Goal: Transaction & Acquisition: Purchase product/service

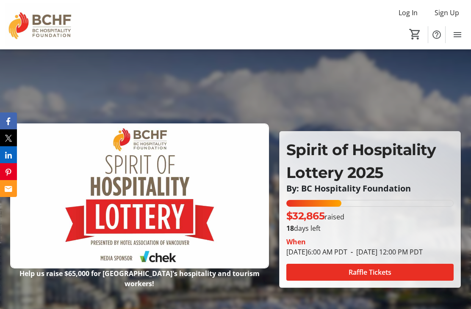
scroll to position [18, 0]
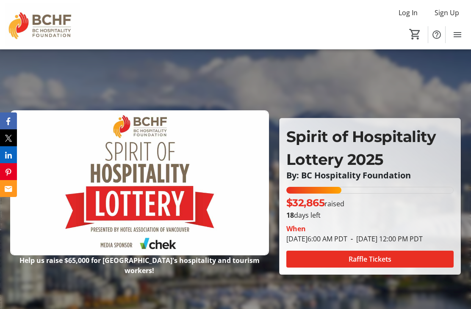
click at [395, 270] on span at bounding box center [369, 259] width 167 height 20
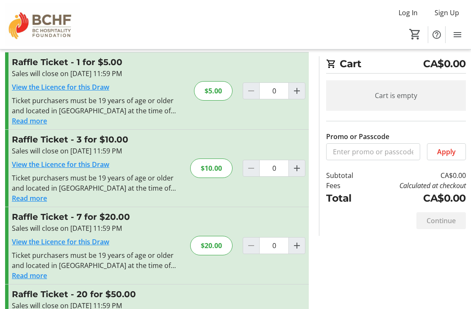
click at [300, 246] on mat-icon "Increment by one" at bounding box center [297, 246] width 10 height 10
type input "1"
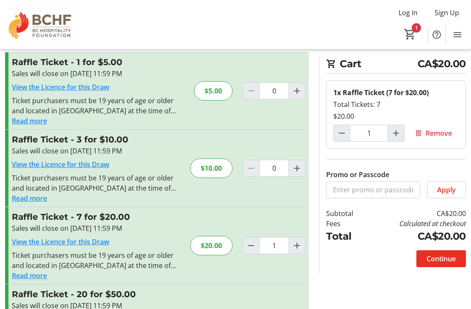
click at [450, 256] on span "Continue" at bounding box center [440, 259] width 29 height 10
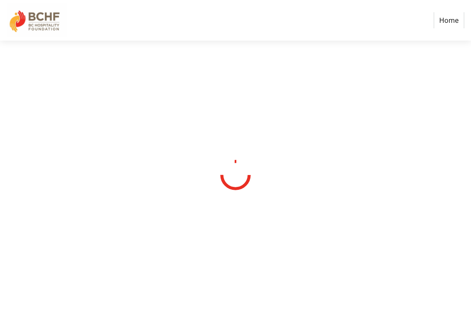
select select "CA"
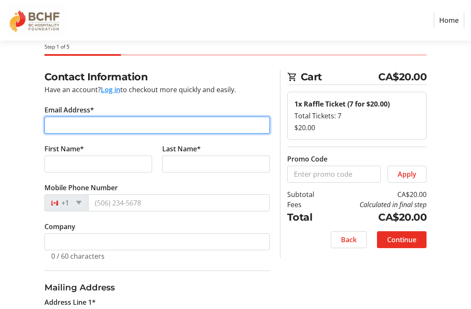
click at [80, 117] on input "Email Address*" at bounding box center [156, 125] width 225 height 17
click at [81, 123] on input "Email Address*" at bounding box center [156, 125] width 225 height 17
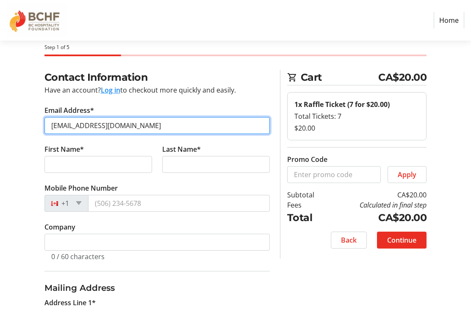
type input "[EMAIL_ADDRESS][DOMAIN_NAME]"
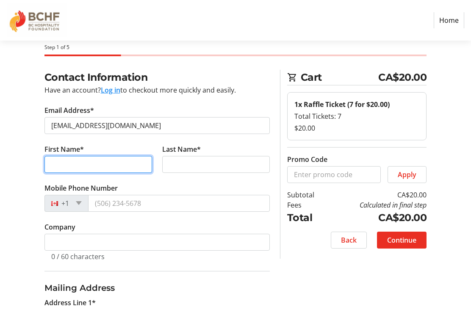
click at [91, 162] on input "First Name*" at bounding box center [98, 164] width 108 height 17
type input "[PERSON_NAME]"
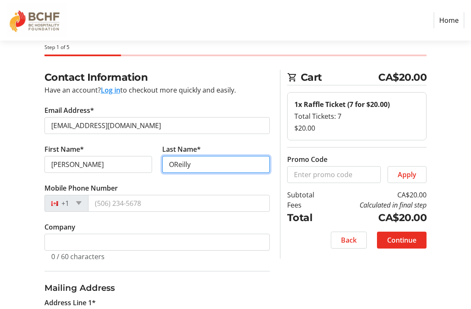
type input "OReilly"
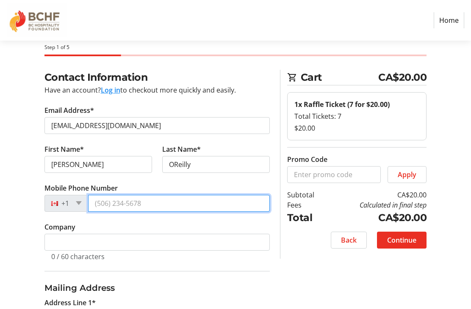
click at [115, 205] on input "Mobile Phone Number" at bounding box center [179, 203] width 182 height 17
type input "[PHONE_NUMBER]"
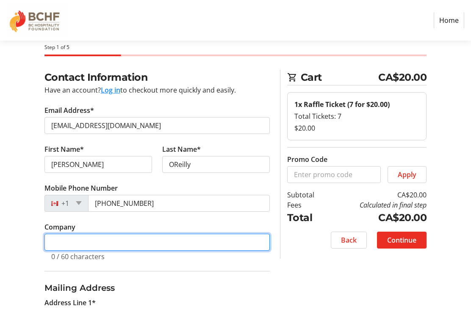
click at [109, 240] on input "Company" at bounding box center [156, 242] width 225 height 17
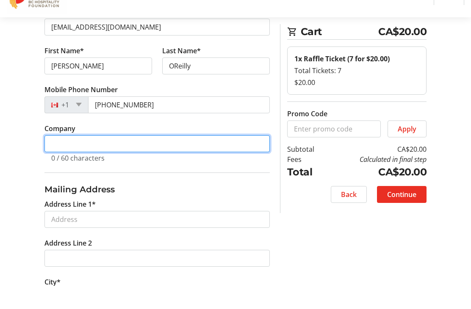
scroll to position [97, 0]
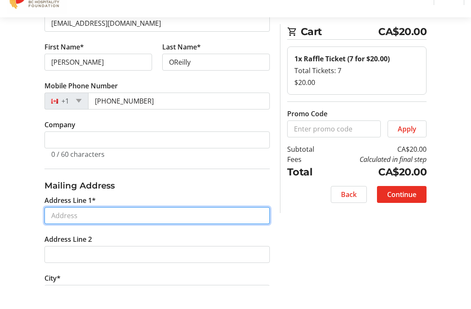
click at [100, 231] on input "Address Line 1*" at bounding box center [156, 239] width 225 height 17
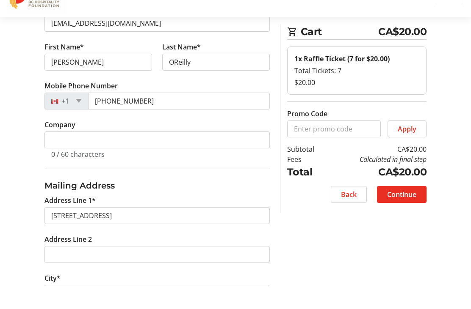
type input "[STREET_ADDRESS]"
type input "Kelowna"
select select "BC"
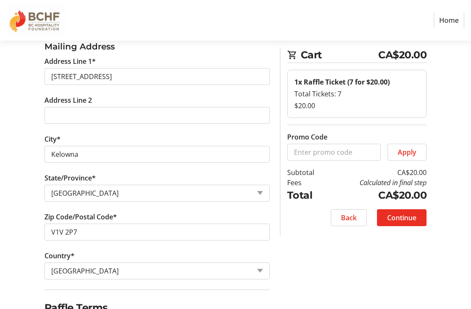
scroll to position [280, 0]
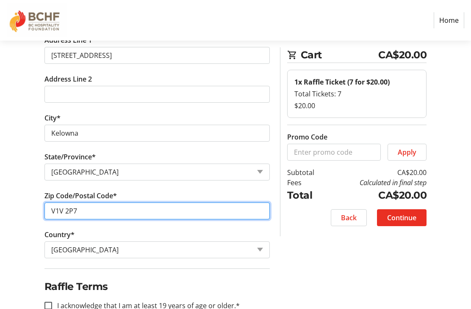
click at [118, 211] on input "V1V 2P7" at bounding box center [156, 211] width 225 height 17
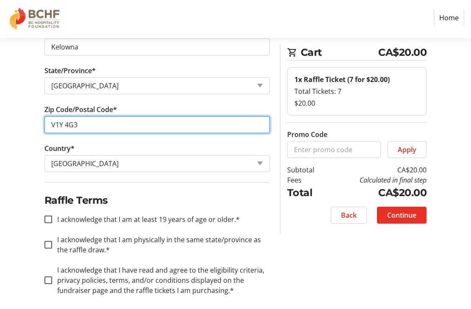
scroll to position [369, 0]
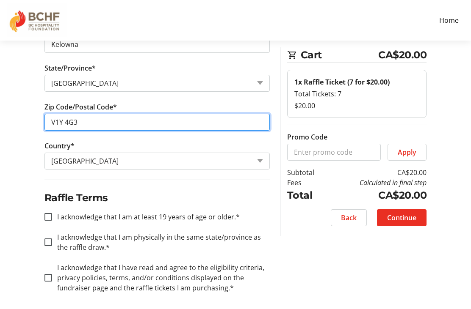
type input "V1Y 4G3"
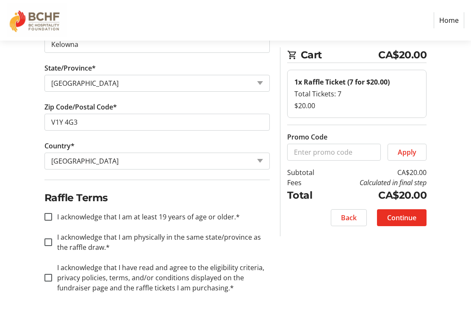
click at [55, 220] on div at bounding box center [48, 217] width 20 height 20
checkbox input "true"
click at [57, 253] on div at bounding box center [48, 242] width 20 height 20
checkbox input "true"
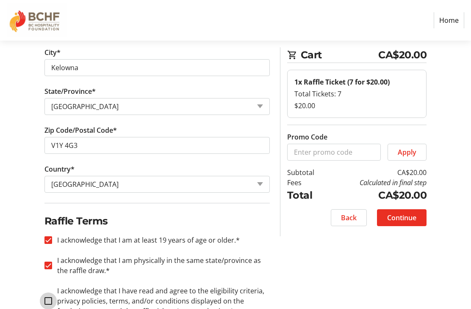
click at [50, 301] on input "I acknowledge that I have read and agree to the eligibility criteria, privacy p…" at bounding box center [48, 302] width 8 height 8
checkbox input "true"
click at [419, 217] on span at bounding box center [402, 218] width 50 height 20
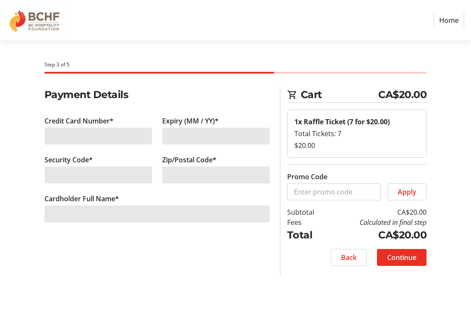
click at [81, 130] on div at bounding box center [98, 136] width 108 height 17
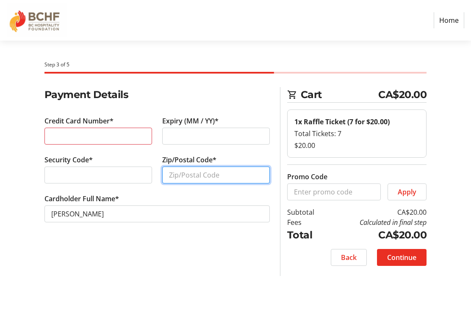
click at [202, 173] on input "Zip/Postal Code*" at bounding box center [216, 175] width 108 height 17
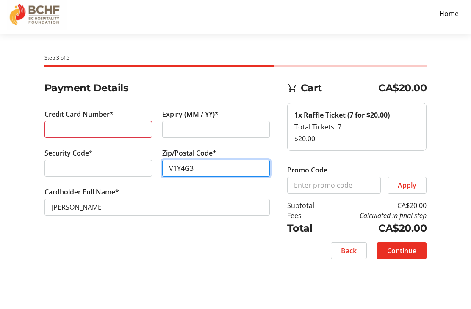
scroll to position [23, 0]
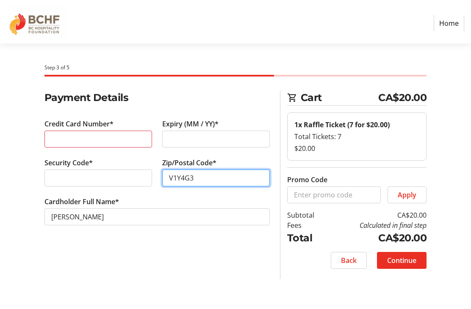
type input "V1Y4G3"
click at [414, 253] on span "Continue" at bounding box center [401, 258] width 29 height 10
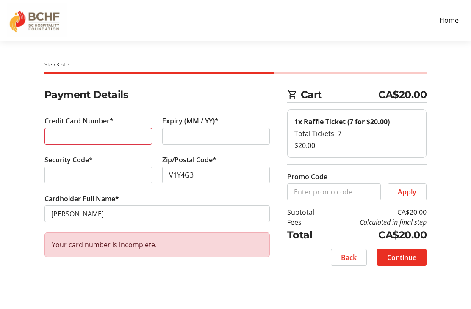
scroll to position [0, 0]
click at [405, 260] on span "Continue" at bounding box center [401, 258] width 29 height 10
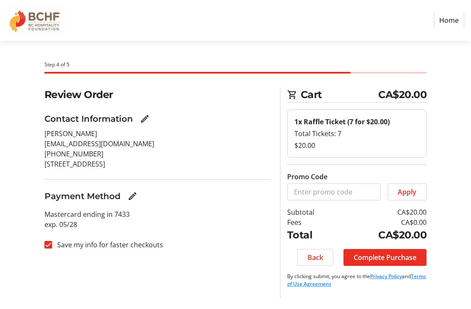
click at [403, 256] on span "Complete Purchase" at bounding box center [384, 258] width 63 height 10
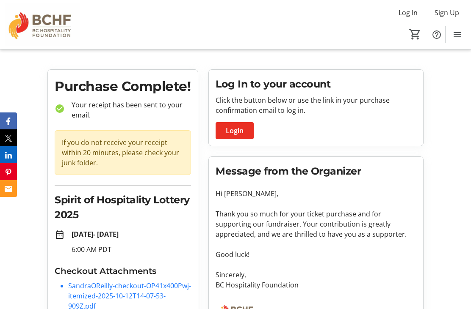
scroll to position [23, 0]
